Goal: Transaction & Acquisition: Subscribe to service/newsletter

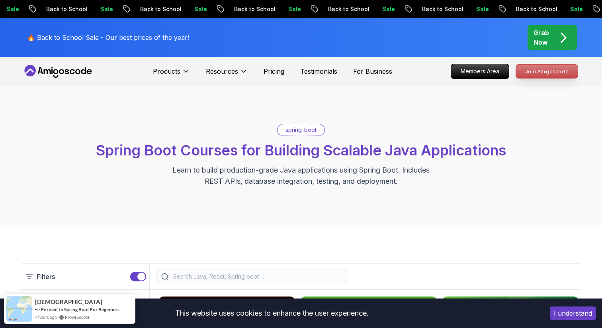
click at [543, 67] on p "Join Amigoscode" at bounding box center [547, 71] width 62 height 14
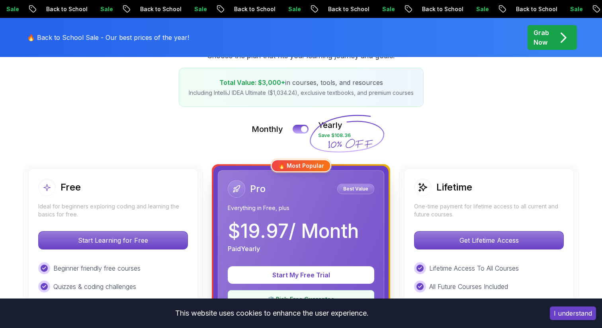
scroll to position [196, 0]
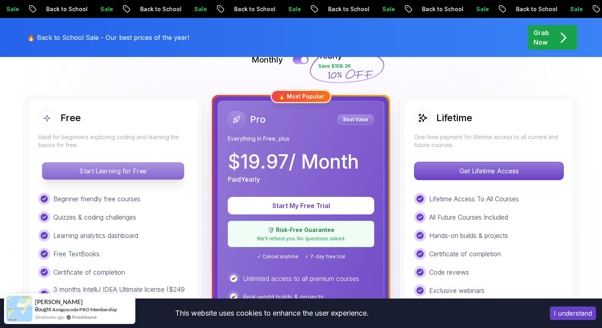
click at [155, 172] on p "Start Learning for Free" at bounding box center [112, 170] width 141 height 17
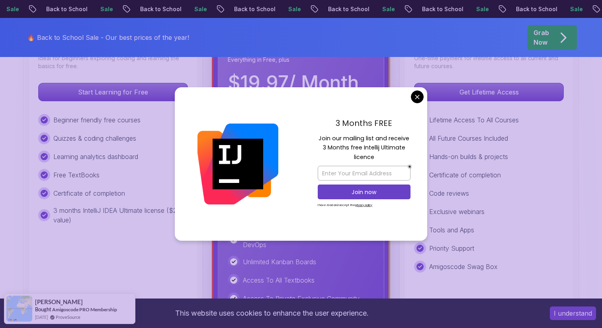
scroll to position [274, 0]
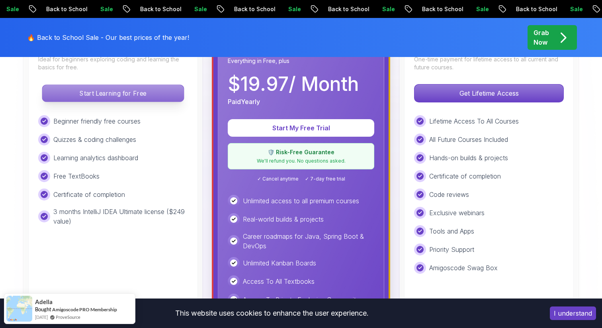
click at [145, 88] on p "Start Learning for Free" at bounding box center [112, 93] width 141 height 17
